Goal: Contribute content: Contribute content

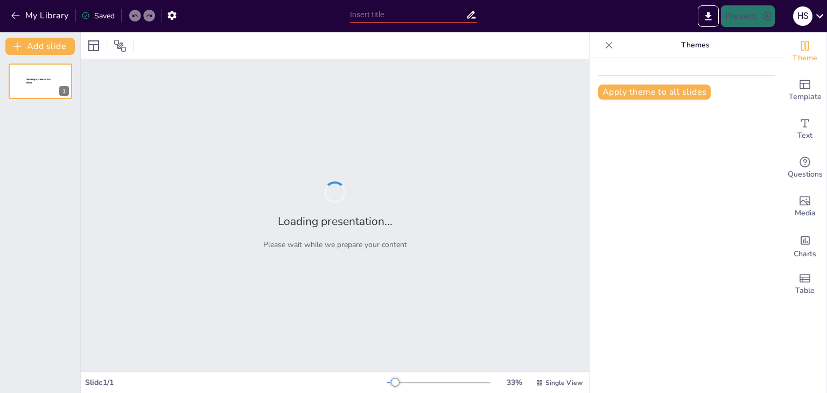
type input "**Cadence Virtuoso: Revolutionizing Electronic Design with Advanced Tools and T…"
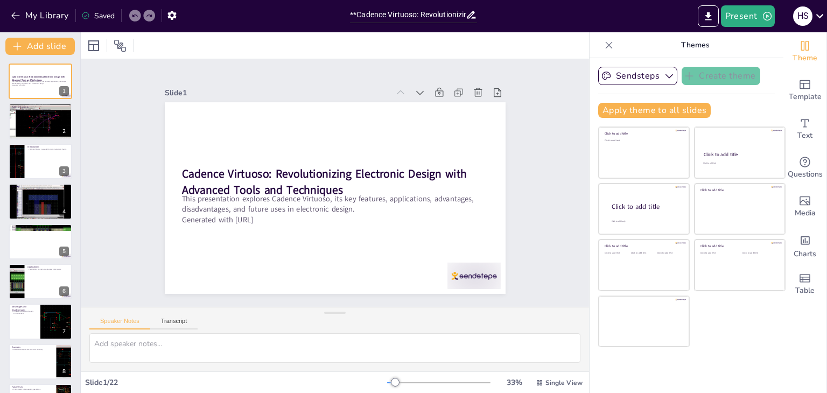
checkbox input "true"
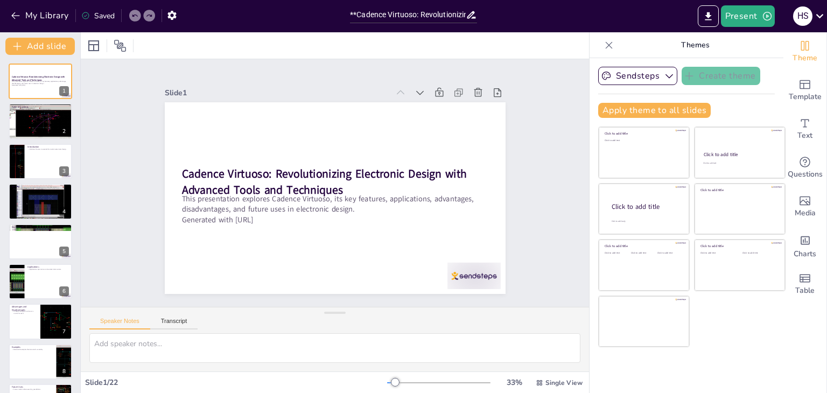
checkbox input "true"
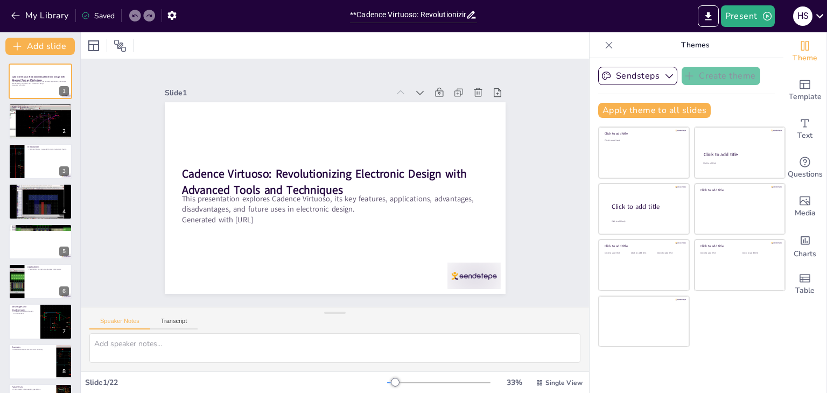
checkbox input "true"
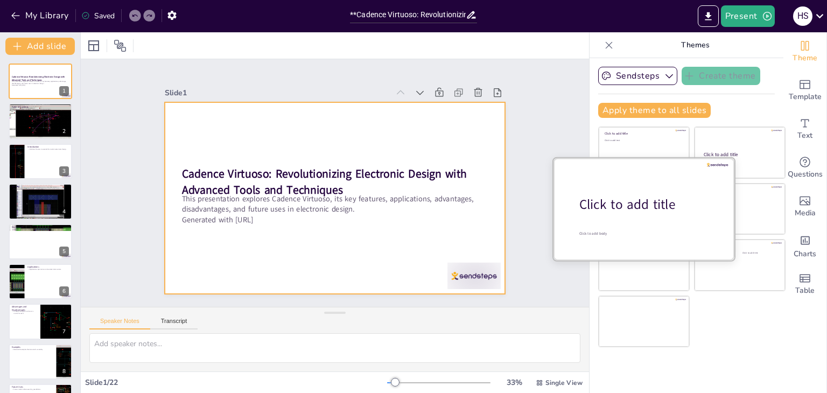
checkbox input "true"
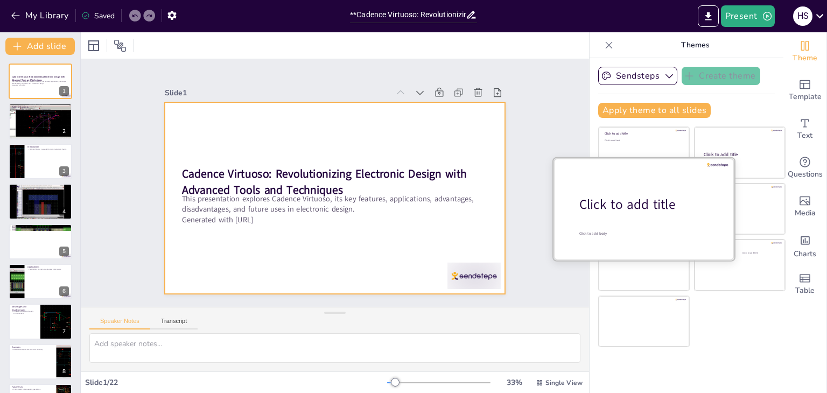
checkbox input "true"
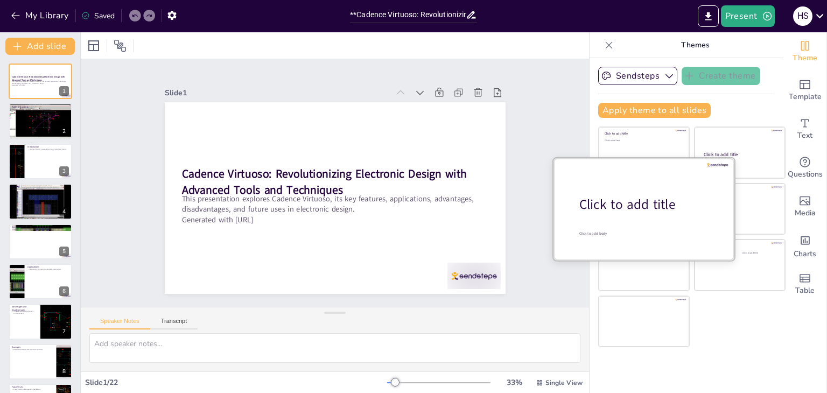
click at [624, 205] on div "Click to add title" at bounding box center [647, 204] width 137 height 18
checkbox input "true"
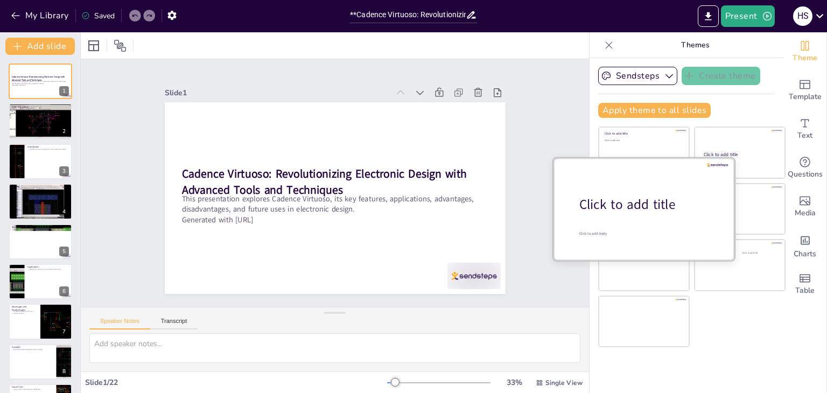
checkbox input "true"
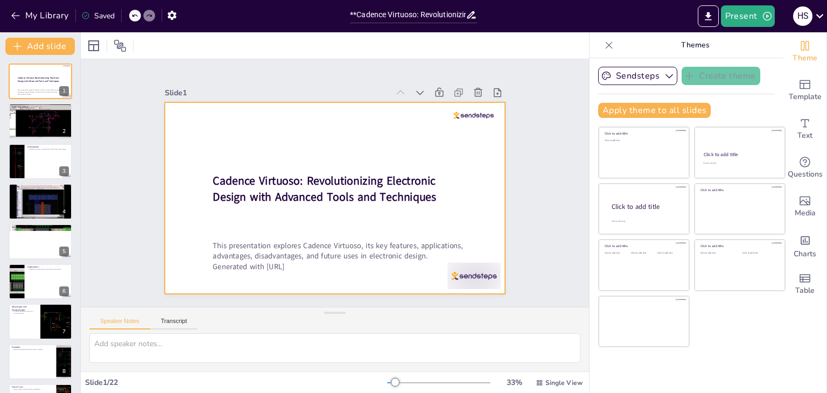
checkbox input "true"
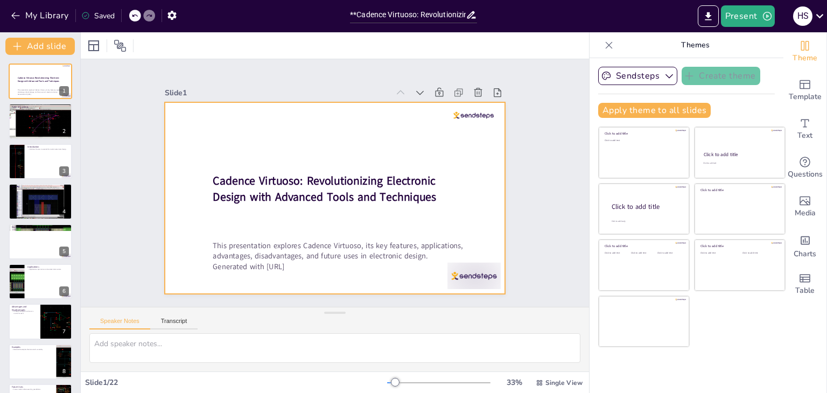
checkbox input "true"
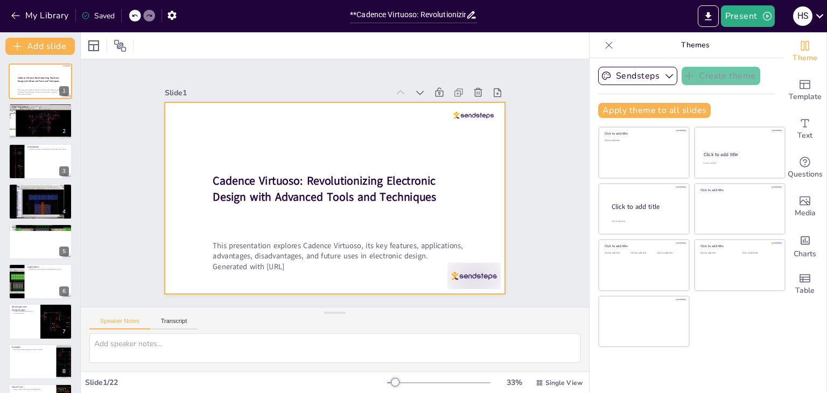
checkbox input "true"
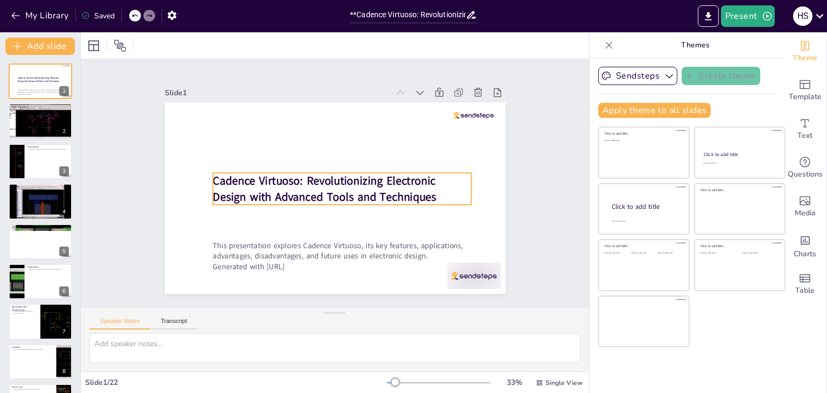
checkbox input "true"
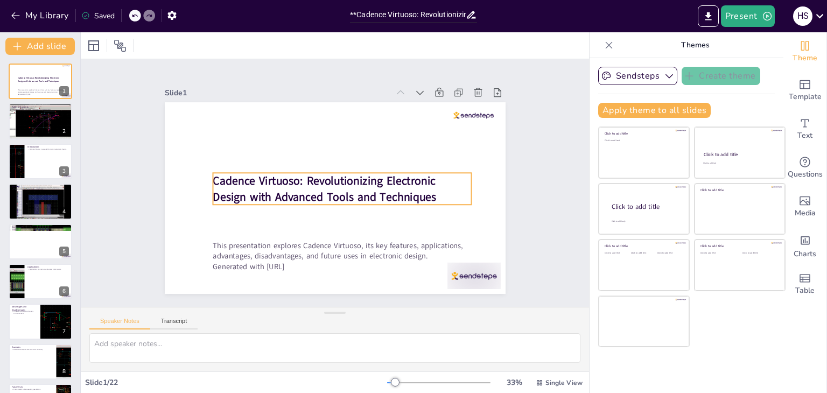
checkbox input "true"
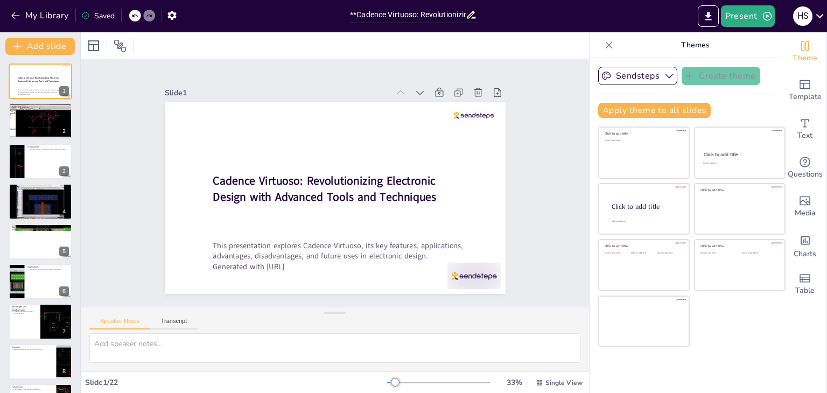
checkbox input "true"
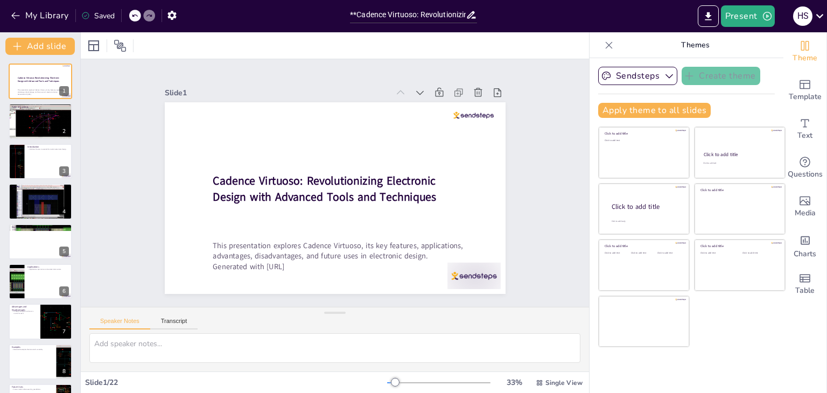
checkbox input "true"
click at [53, 118] on button at bounding box center [47, 113] width 13 height 13
type textarea "The table of contents provides a roadmap for the presentation, allowing the aud…"
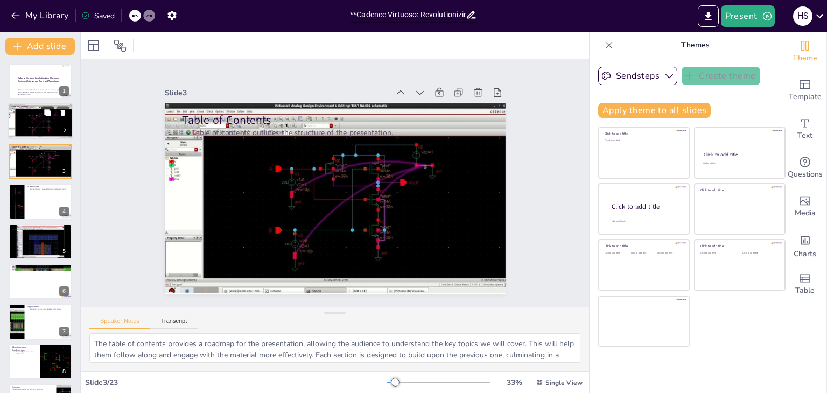
checkbox input "true"
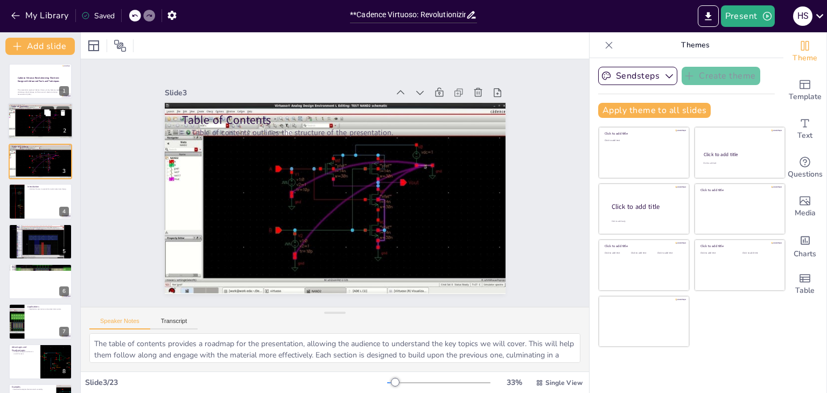
checkbox input "true"
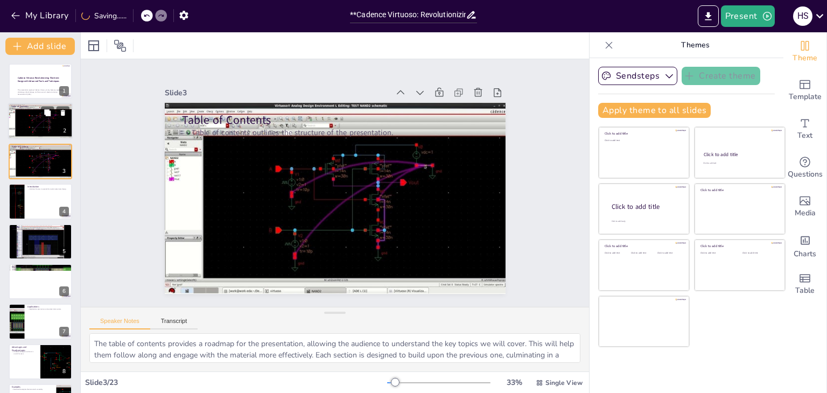
checkbox input "true"
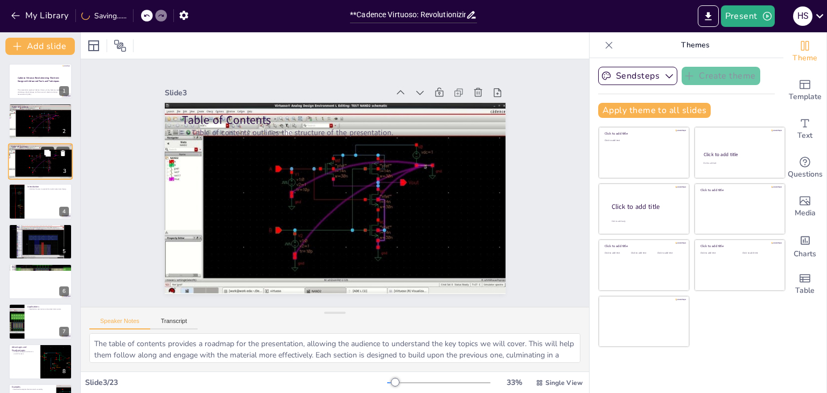
checkbox input "true"
click at [47, 158] on button at bounding box center [47, 152] width 13 height 13
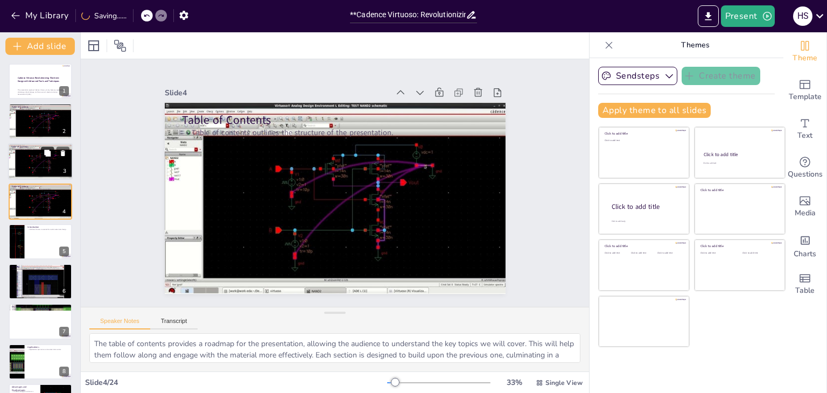
checkbox input "true"
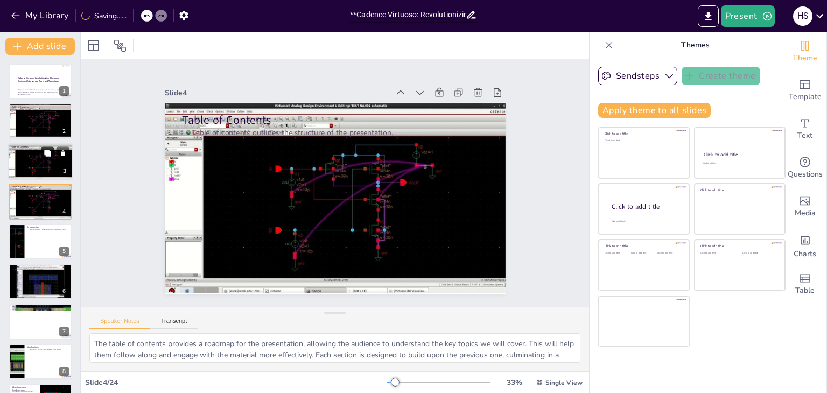
checkbox input "true"
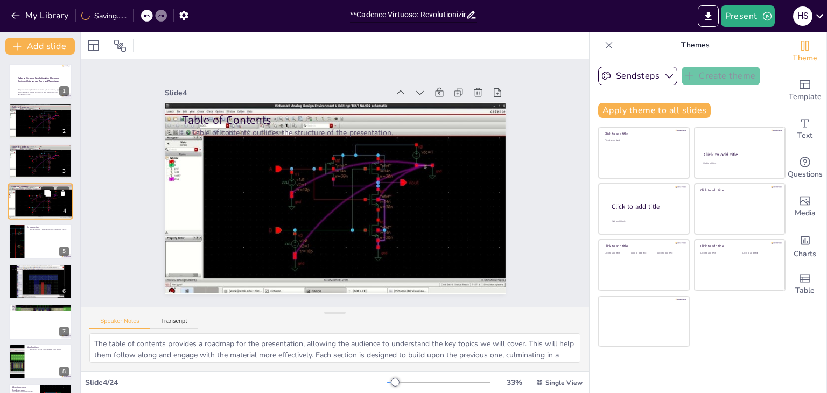
checkbox input "true"
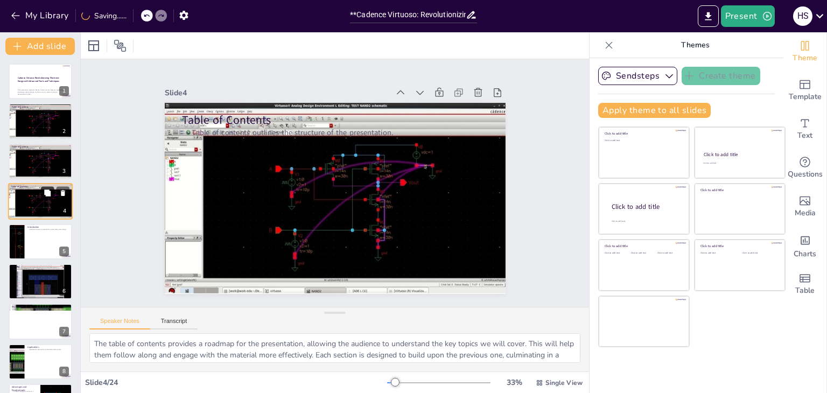
checkbox input "true"
click at [44, 197] on button at bounding box center [47, 193] width 13 height 13
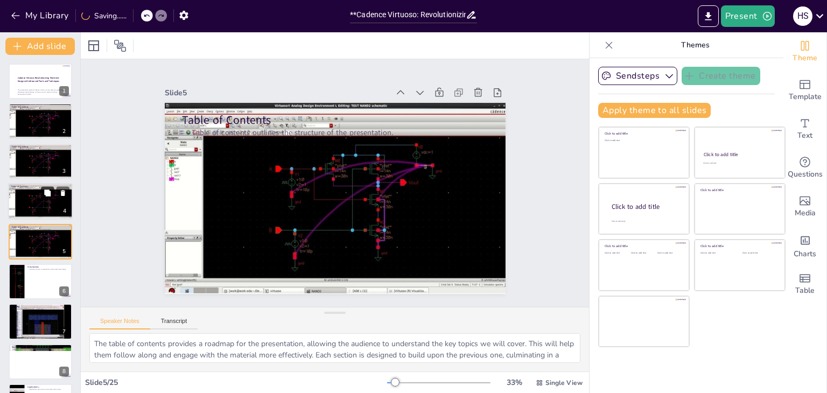
checkbox input "true"
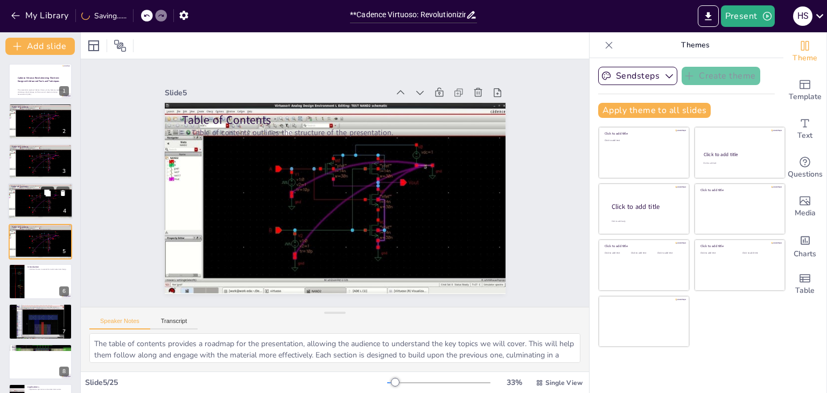
checkbox input "true"
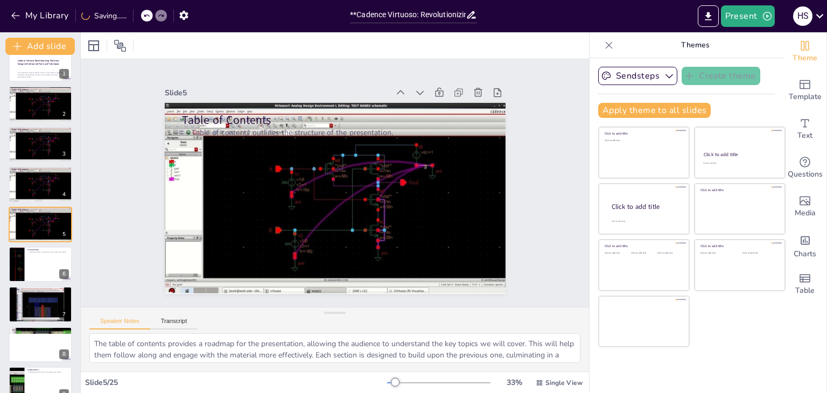
checkbox input "true"
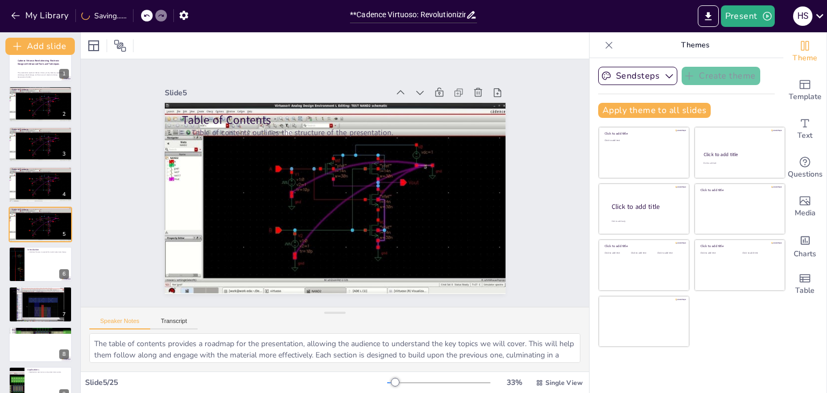
checkbox input "true"
